Goal: Information Seeking & Learning: Learn about a topic

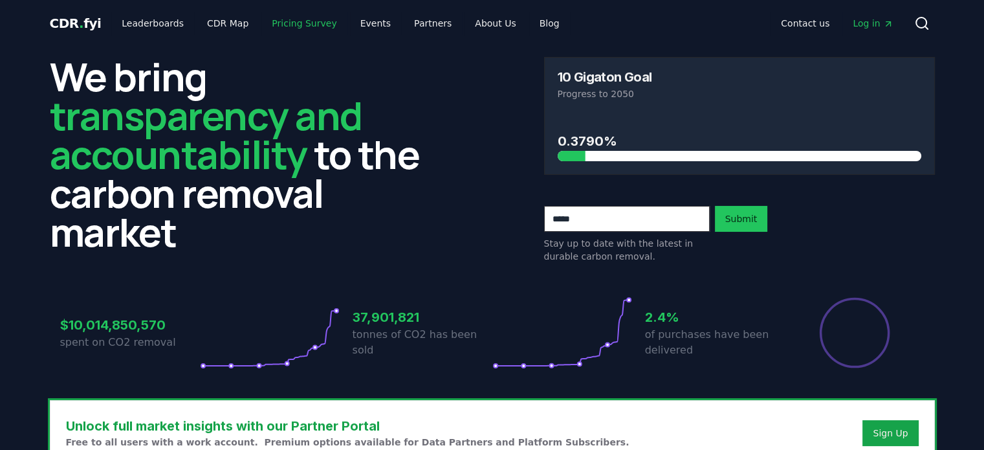
click at [294, 21] on link "Pricing Survey" at bounding box center [303, 23] width 85 height 23
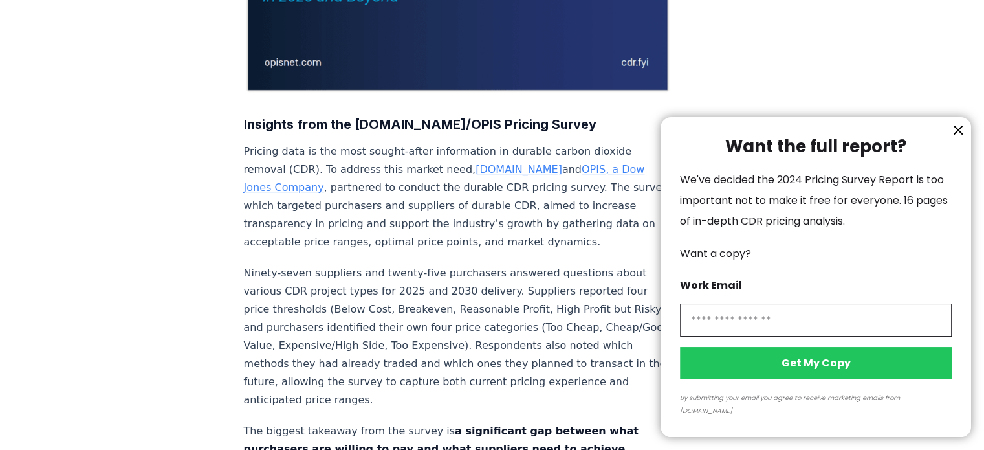
scroll to position [388, 0]
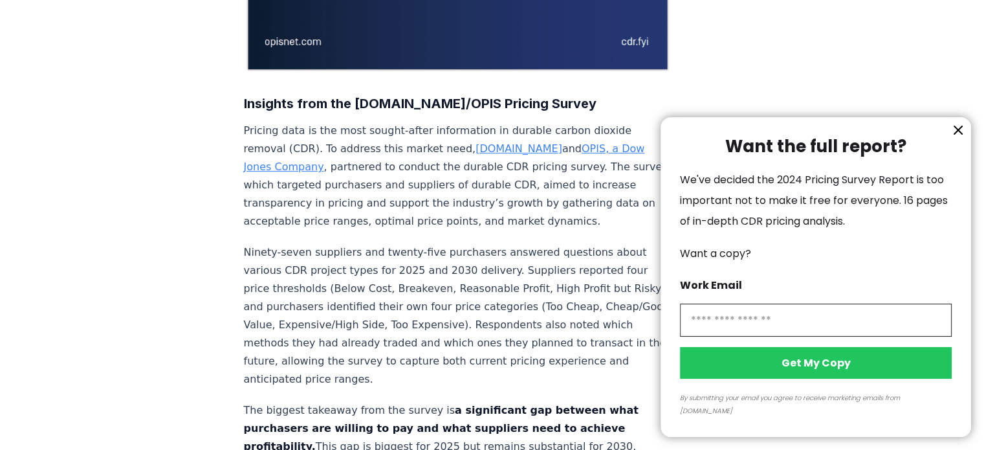
click at [956, 138] on icon "information" at bounding box center [958, 130] width 16 height 16
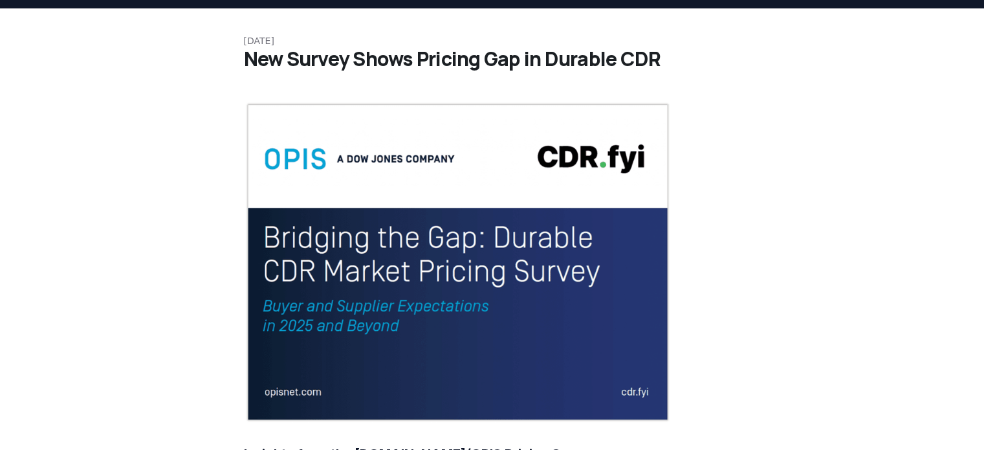
scroll to position [0, 0]
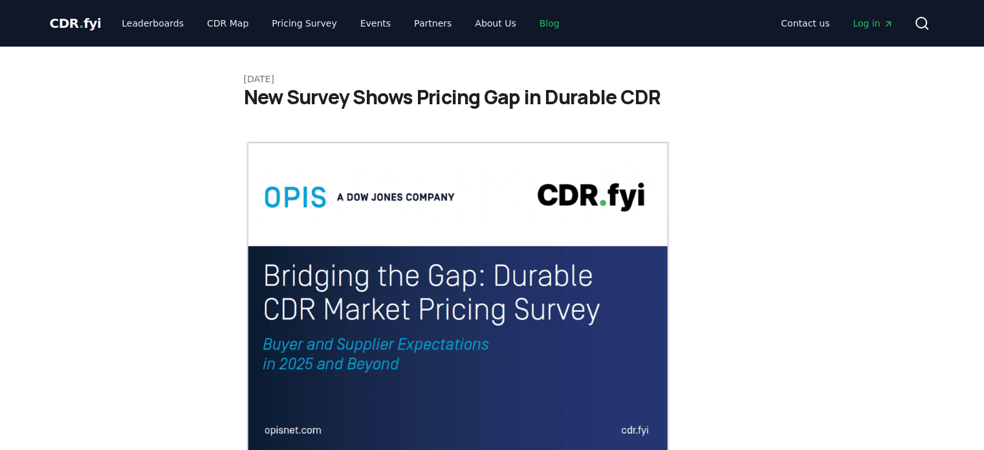
click at [531, 24] on link "Blog" at bounding box center [549, 23] width 41 height 23
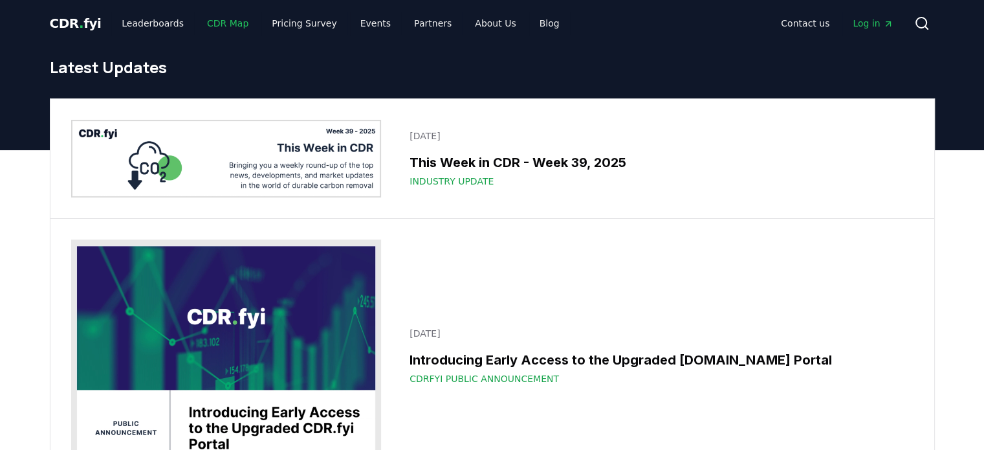
click at [222, 26] on link "CDR Map" at bounding box center [228, 23] width 62 height 23
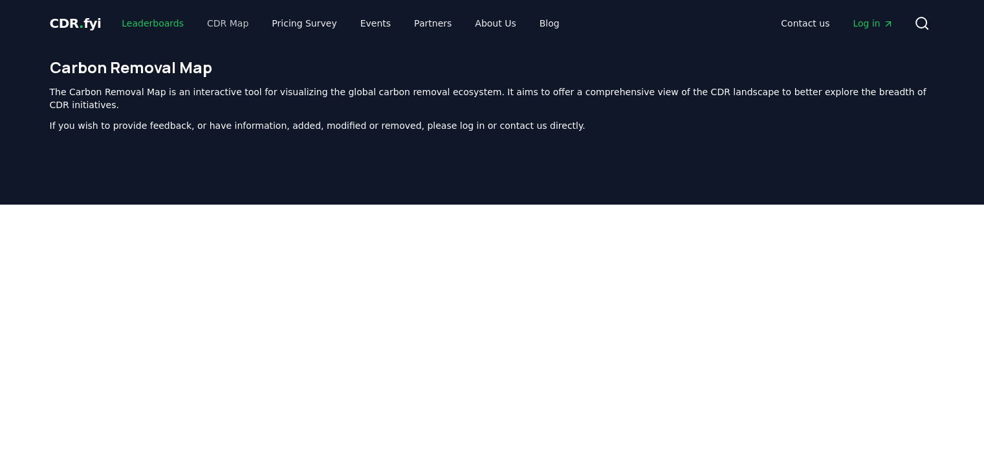
drag, startPoint x: 147, startPoint y: 26, endPoint x: 188, endPoint y: 33, distance: 40.7
click at [147, 26] on link "Leaderboards" at bounding box center [152, 23] width 83 height 23
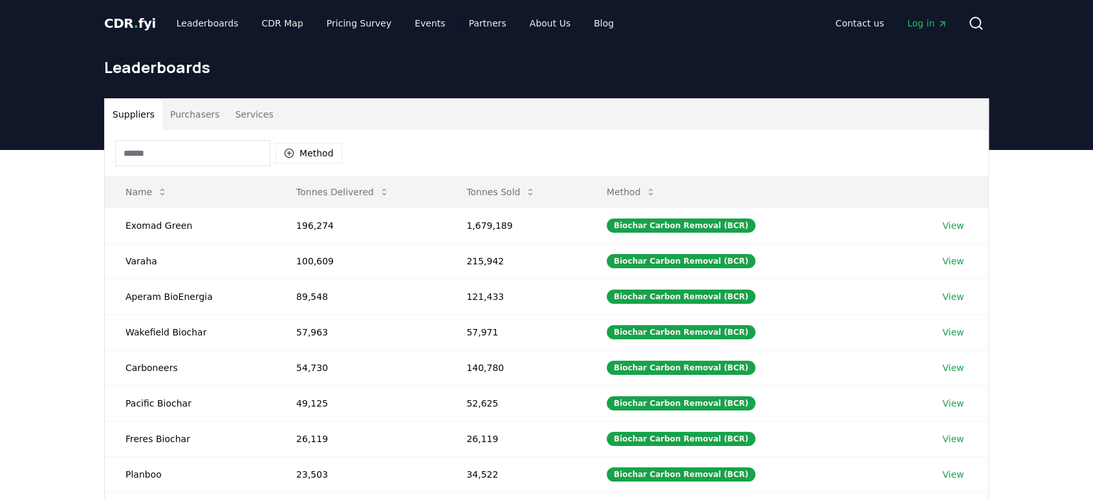
click at [180, 123] on button "Purchasers" at bounding box center [194, 114] width 65 height 31
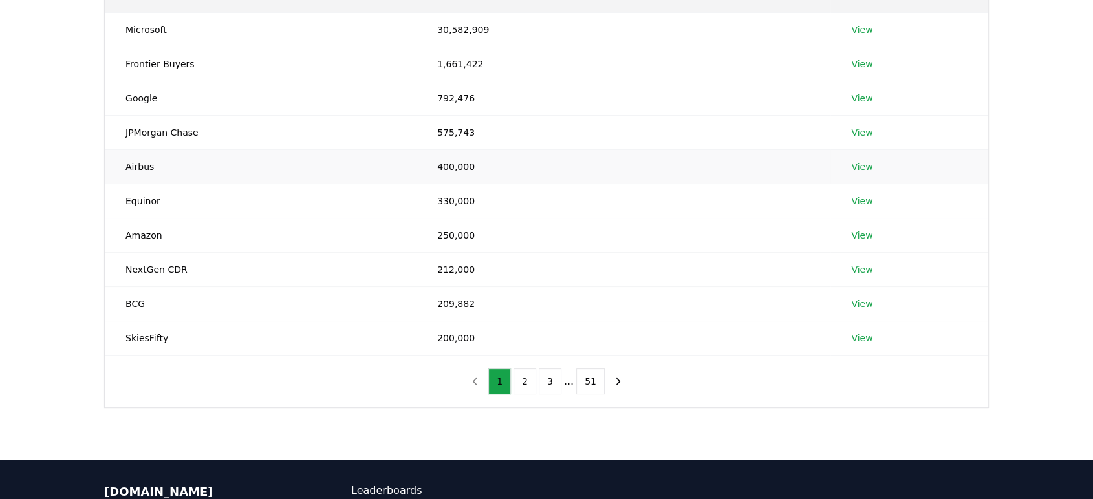
scroll to position [215, 0]
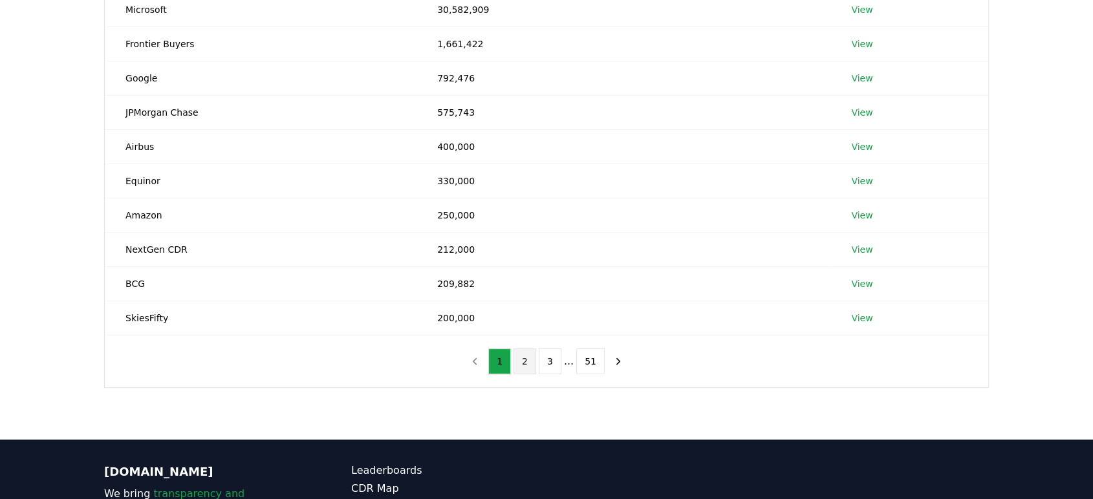
click at [529, 364] on button "2" at bounding box center [525, 362] width 23 height 26
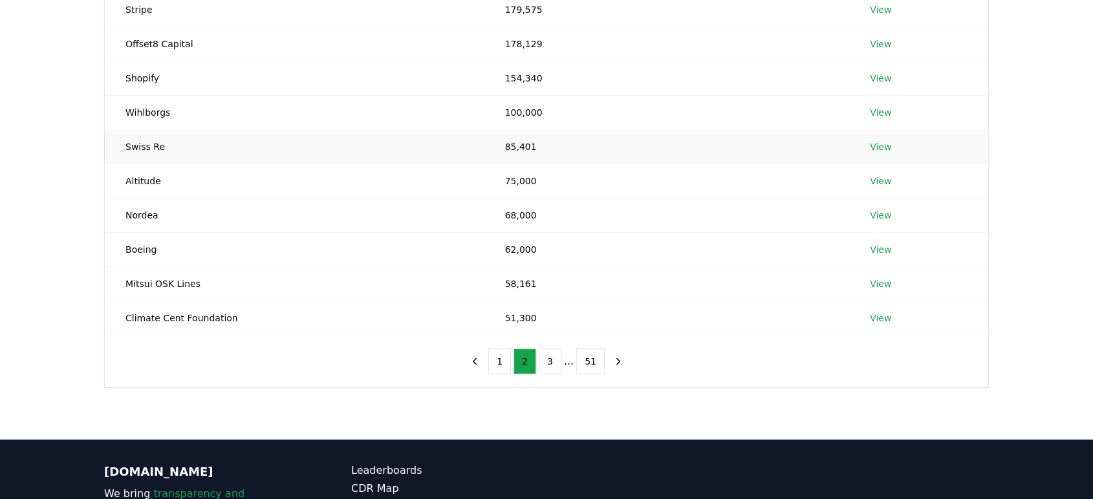
scroll to position [0, 0]
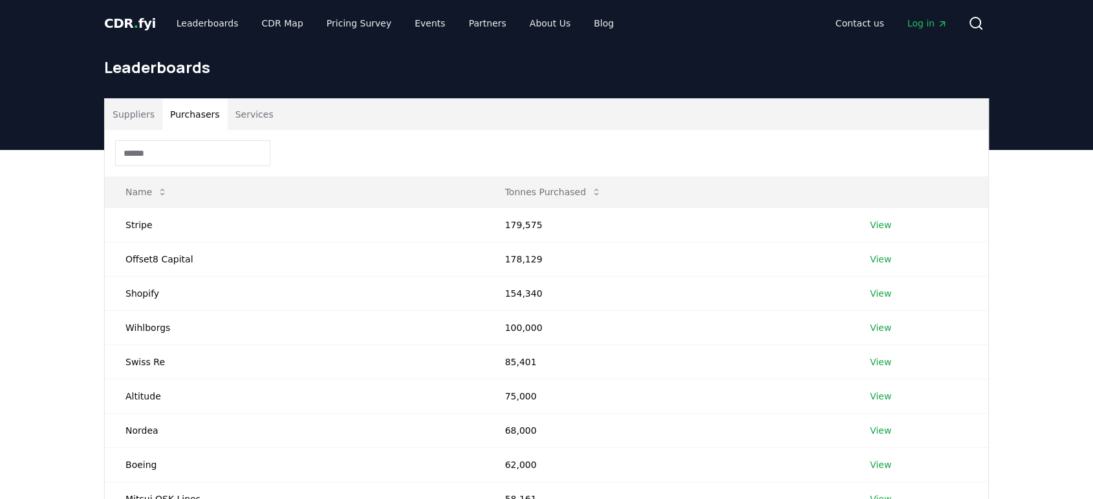
click at [233, 112] on button "Services" at bounding box center [255, 114] width 54 height 31
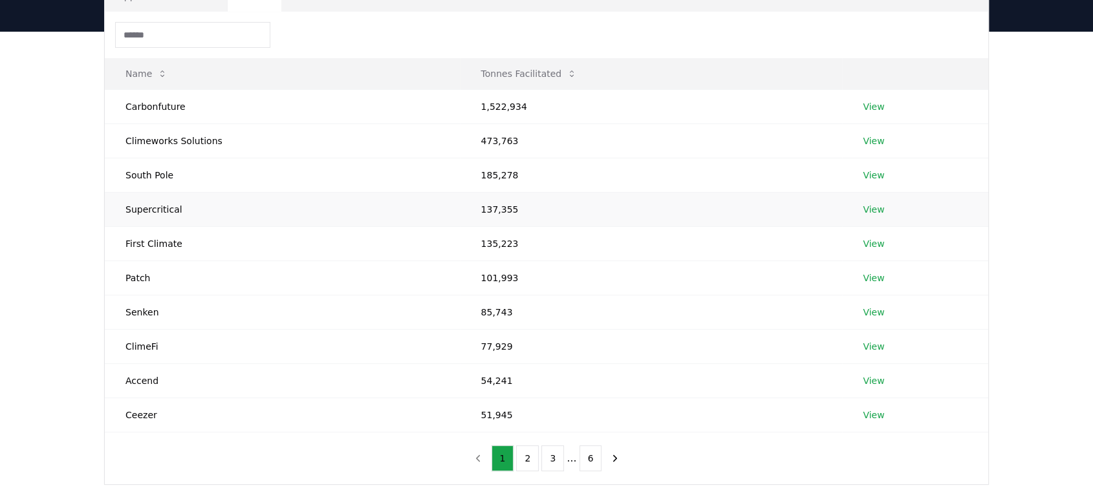
scroll to position [144, 0]
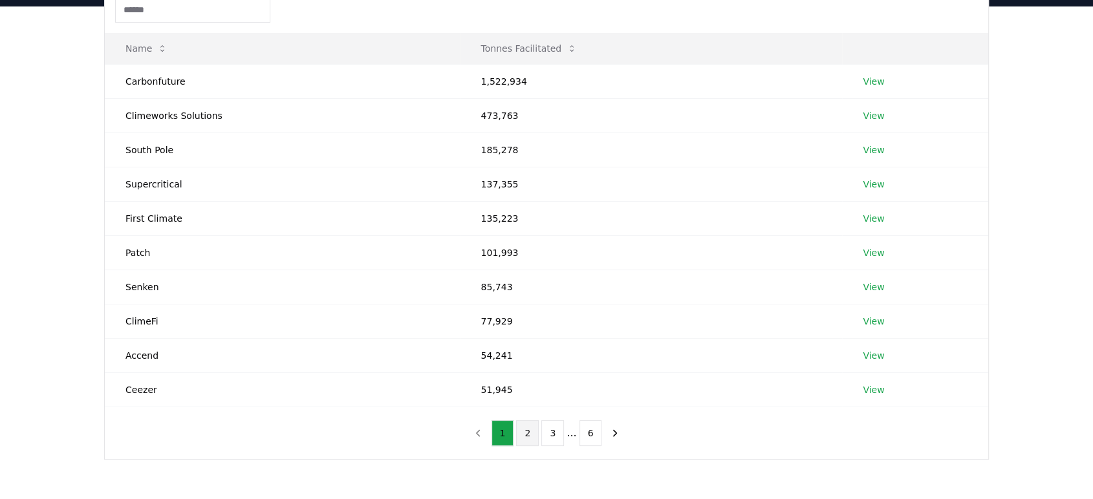
click at [526, 436] on button "2" at bounding box center [527, 433] width 23 height 26
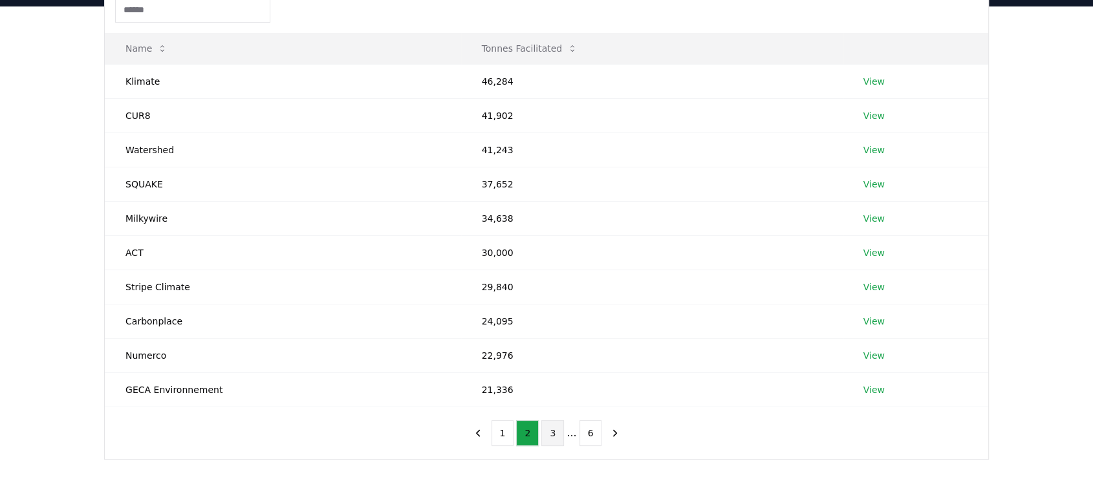
click at [559, 437] on button "3" at bounding box center [552, 433] width 23 height 26
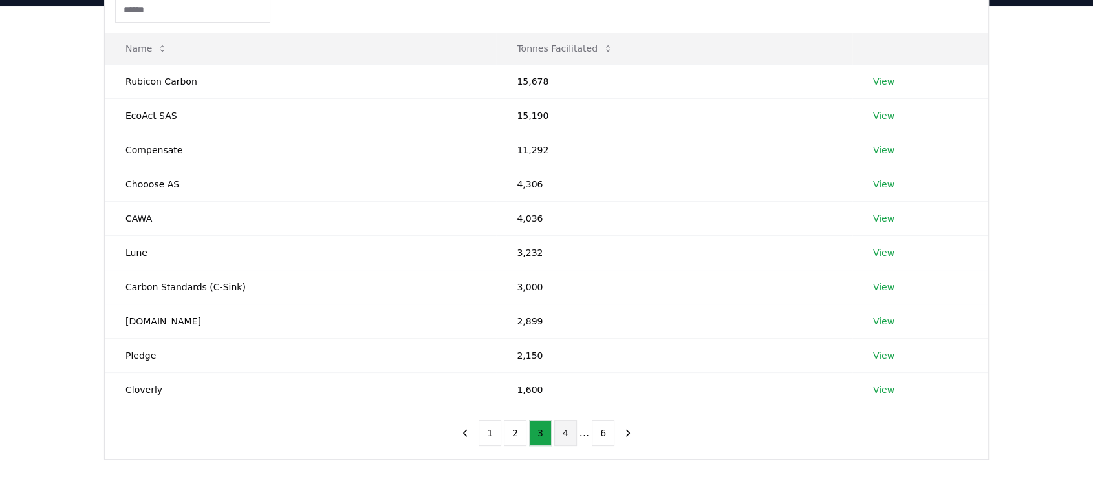
click at [569, 434] on button "4" at bounding box center [565, 433] width 23 height 26
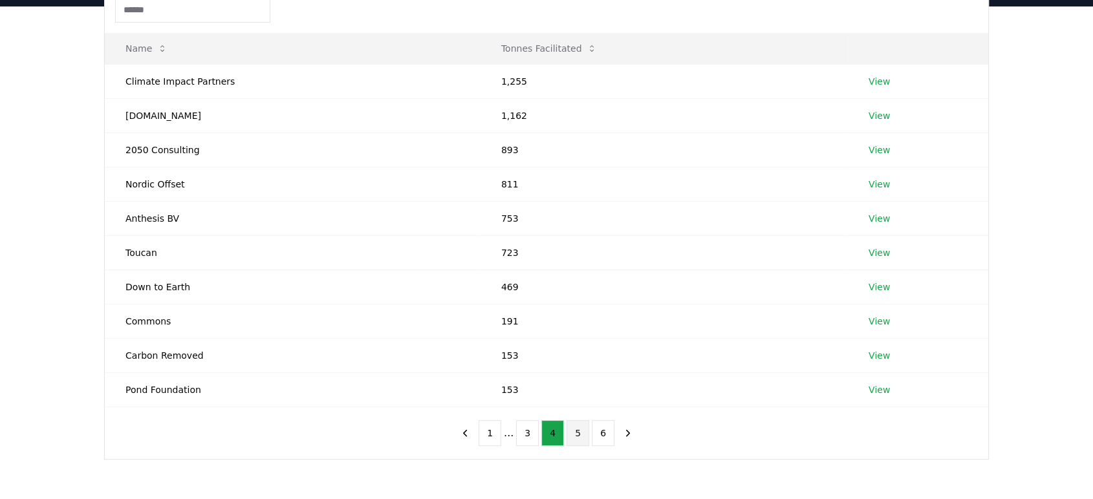
click at [573, 434] on button "5" at bounding box center [578, 433] width 23 height 26
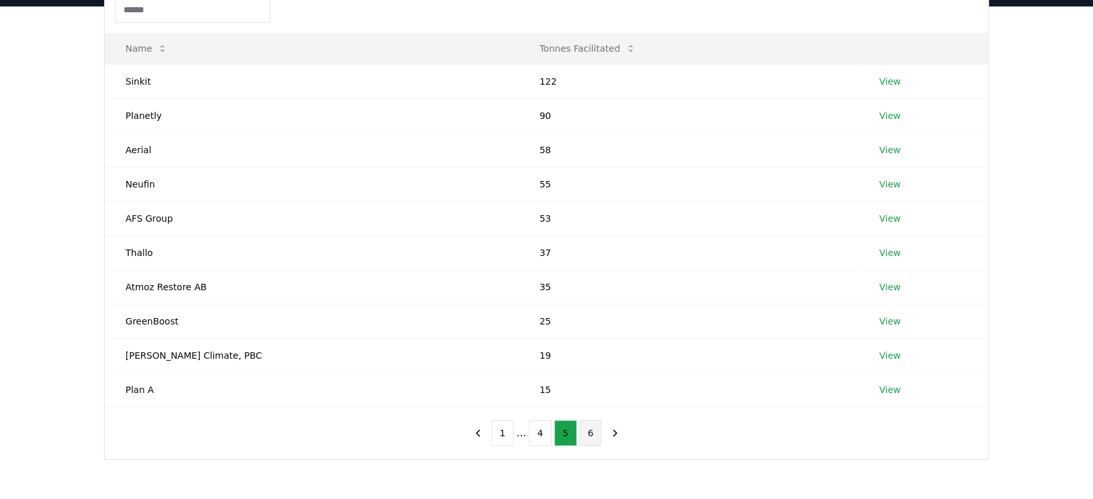
click at [585, 434] on button "6" at bounding box center [591, 433] width 23 height 26
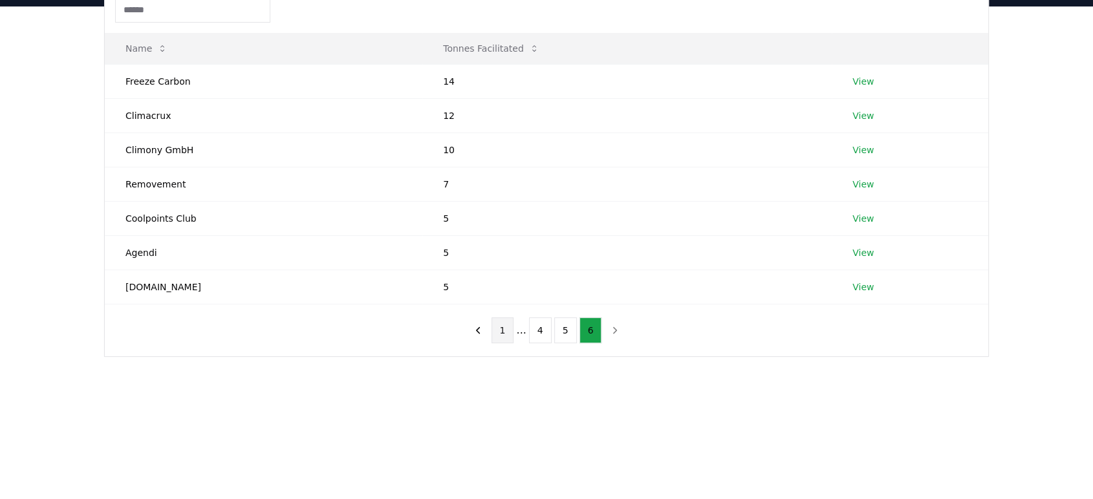
click at [507, 327] on button "1" at bounding box center [503, 331] width 23 height 26
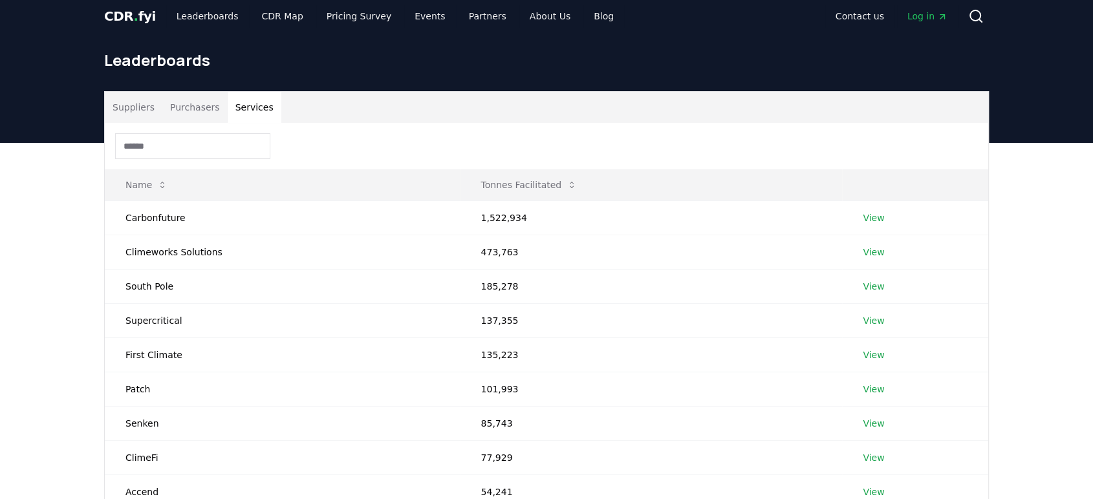
scroll to position [0, 0]
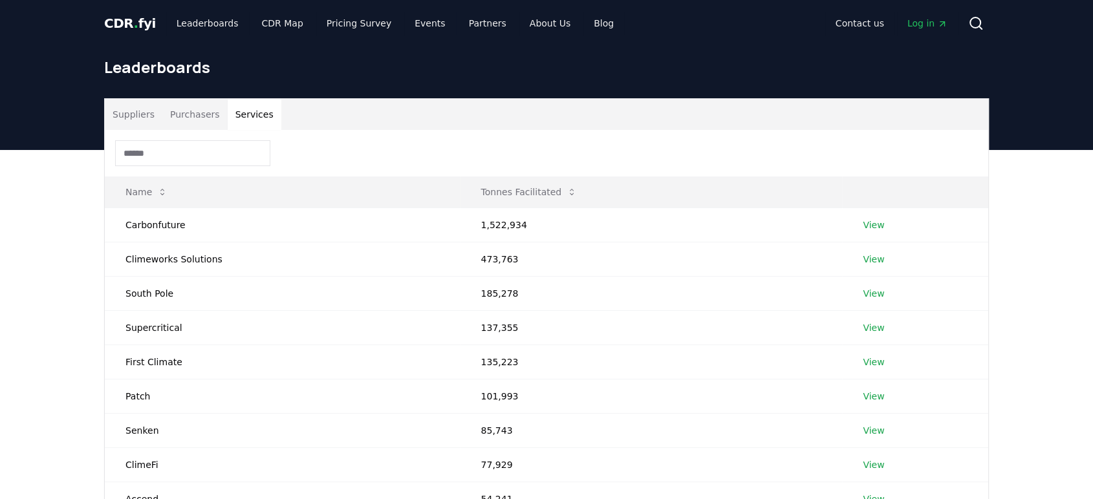
click at [192, 149] on input at bounding box center [192, 153] width 155 height 26
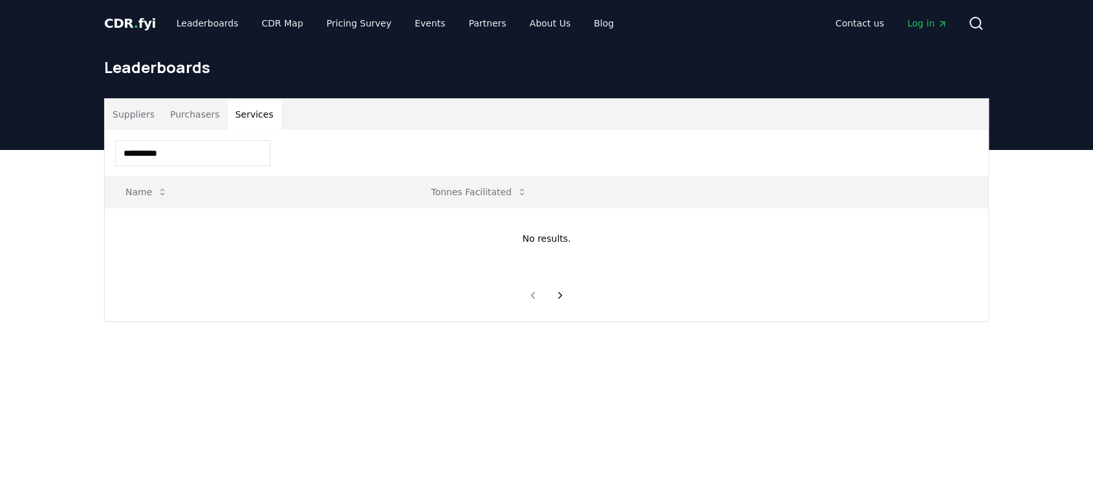
type input "**********"
drag, startPoint x: 171, startPoint y: 158, endPoint x: 17, endPoint y: 123, distance: 157.8
click at [17, 123] on div "**********" at bounding box center [546, 428] width 1093 height 856
click at [197, 107] on button "Purchasers" at bounding box center [194, 114] width 65 height 31
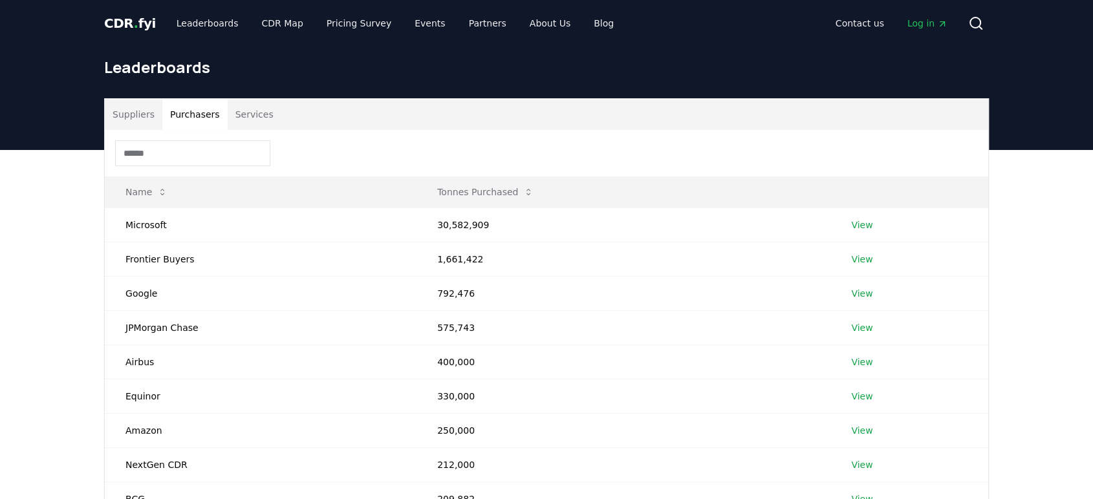
click at [164, 151] on input at bounding box center [192, 153] width 155 height 26
paste input "**********"
type input "**********"
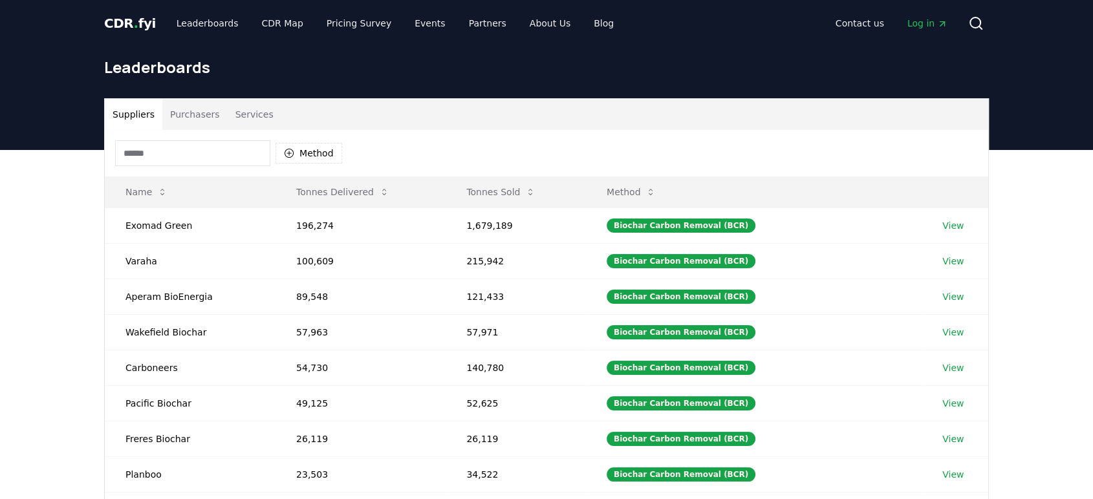
click at [116, 120] on button "Suppliers" at bounding box center [134, 114] width 58 height 31
click at [146, 149] on input at bounding box center [192, 153] width 155 height 26
paste input "**********"
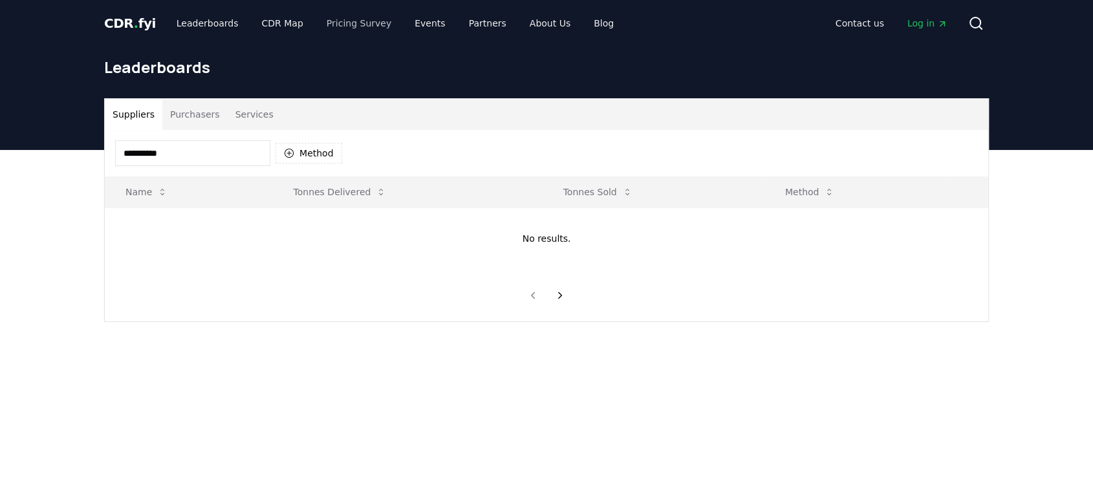
type input "**********"
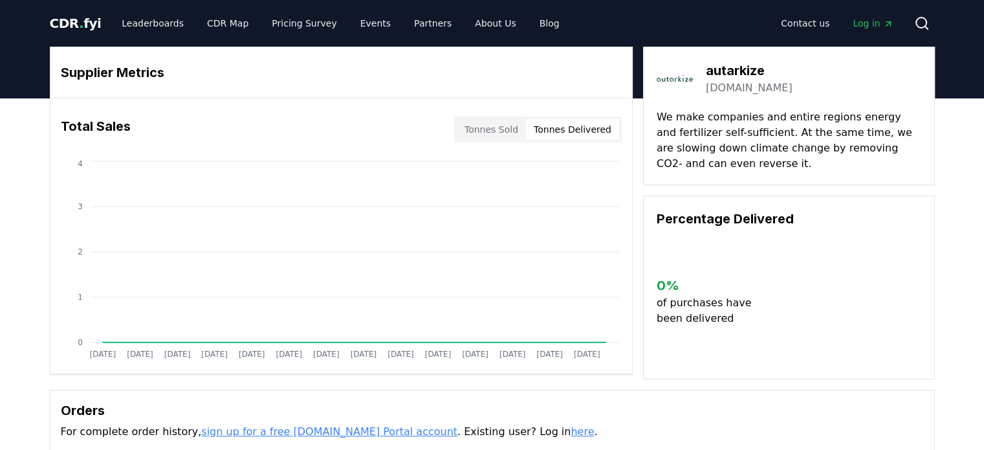
click at [589, 127] on button "Tonnes Delivered" at bounding box center [572, 129] width 93 height 21
